Goal: Information Seeking & Learning: Learn about a topic

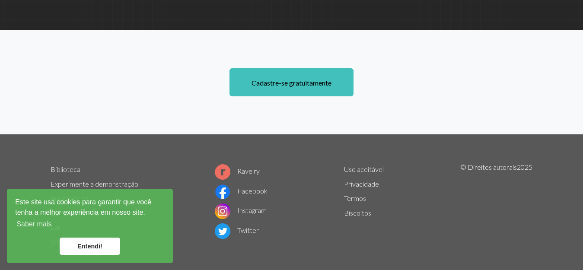
scroll to position [698, 0]
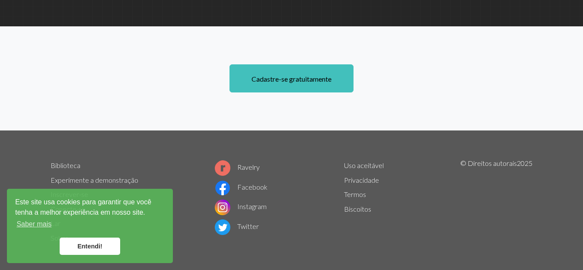
click at [98, 249] on font "Entendi!" at bounding box center [89, 246] width 25 height 7
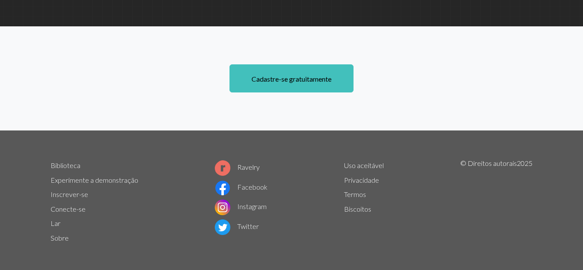
click at [66, 161] on font "Biblioteca" at bounding box center [66, 165] width 30 height 8
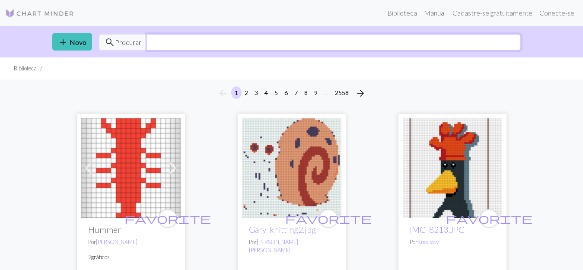
click at [189, 41] on input "text" at bounding box center [333, 42] width 374 height 16
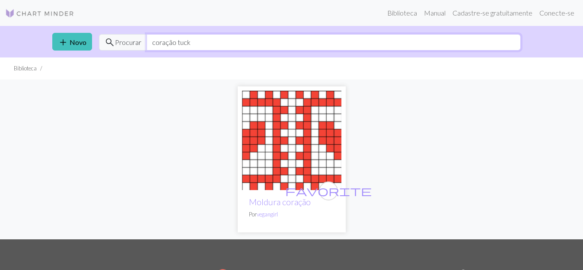
type input "coração tuck"
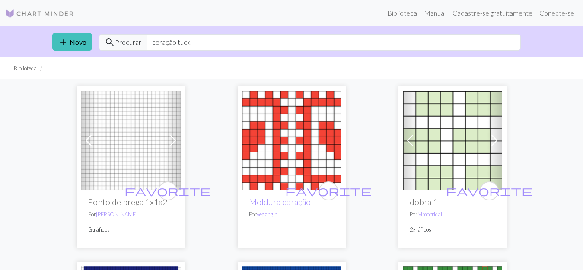
click at [270, 133] on img at bounding box center [291, 140] width 99 height 99
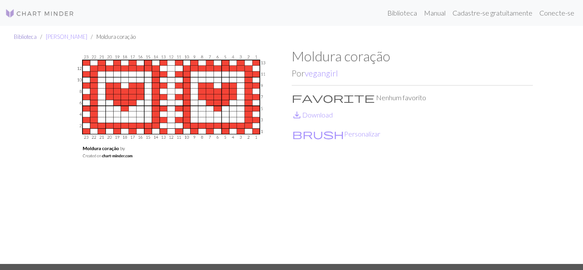
click at [29, 36] on font "Biblioteca" at bounding box center [25, 36] width 23 height 7
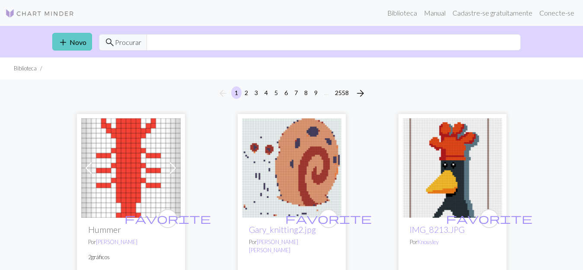
click at [77, 41] on font "Novo" at bounding box center [78, 42] width 17 height 8
